Goal: Transaction & Acquisition: Purchase product/service

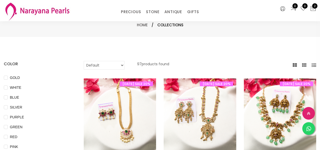
select select "INR"
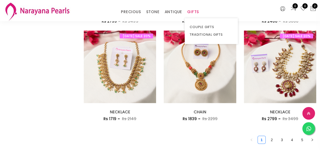
scroll to position [633, 0]
drag, startPoint x: 193, startPoint y: 10, endPoint x: 191, endPoint y: 13, distance: 3.7
click at [191, 13] on link "GIFTS" at bounding box center [193, 12] width 12 height 8
click at [196, 34] on link "TRADITIONAL GIFTS" at bounding box center [211, 35] width 43 height 8
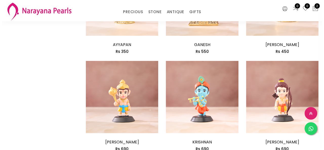
scroll to position [657, 0]
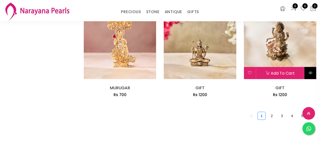
click at [306, 73] on button at bounding box center [311, 73] width 12 height 12
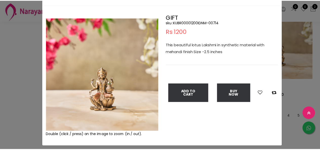
scroll to position [37, 0]
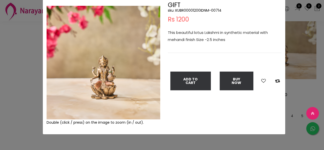
click at [0, 80] on div "× Close Double (click / press) on the image to zoom (in / out). GIFT sku : KUBR…" at bounding box center [162, 75] width 324 height 150
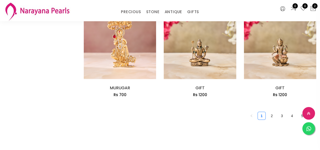
scroll to position [682, 0]
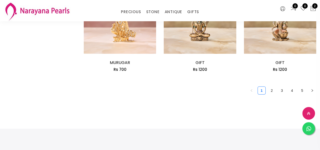
click at [273, 92] on link "2" at bounding box center [272, 91] width 8 height 8
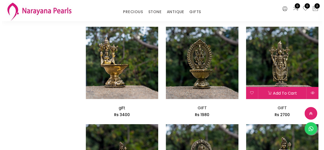
scroll to position [532, 0]
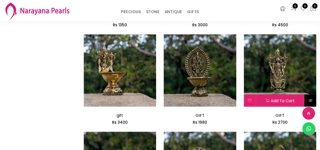
click at [308, 99] on button at bounding box center [311, 101] width 12 height 12
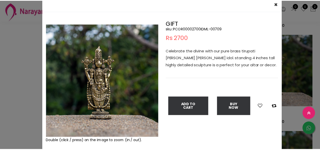
scroll to position [12, 0]
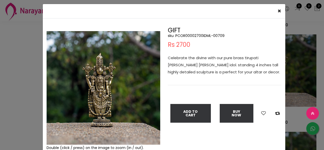
click at [15, 60] on div "× Close Double (click / press) on the image to zoom (in / out). GIFT sku : PCOR…" at bounding box center [162, 75] width 324 height 150
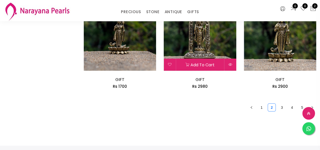
scroll to position [709, 0]
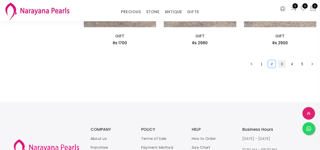
click at [281, 65] on link "3" at bounding box center [282, 64] width 8 height 8
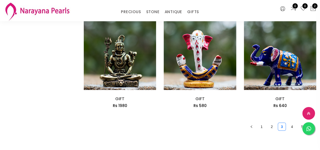
scroll to position [683, 0]
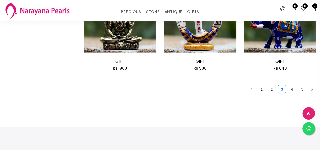
drag, startPoint x: 262, startPoint y: 91, endPoint x: 238, endPoint y: 98, distance: 24.2
click at [261, 91] on link "1" at bounding box center [262, 90] width 8 height 8
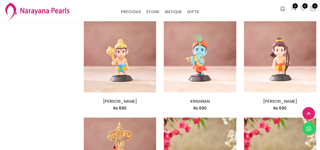
scroll to position [683, 0]
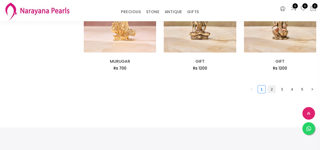
click at [273, 92] on link "2" at bounding box center [272, 90] width 8 height 8
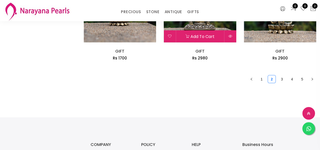
scroll to position [734, 0]
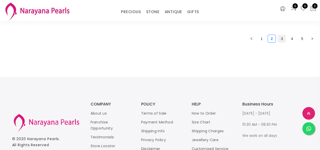
click at [284, 41] on link "3" at bounding box center [282, 39] width 8 height 8
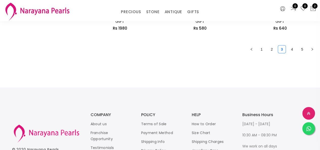
scroll to position [734, 0]
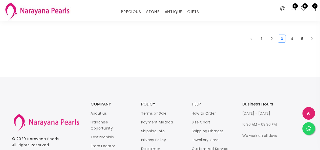
click at [293, 42] on link "4" at bounding box center [292, 39] width 8 height 8
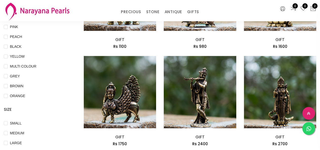
scroll to position [152, 0]
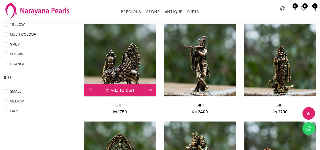
click at [107, 46] on img at bounding box center [120, 60] width 72 height 72
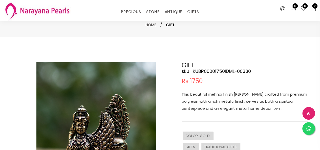
scroll to position [51, 0]
